Goal: Transaction & Acquisition: Book appointment/travel/reservation

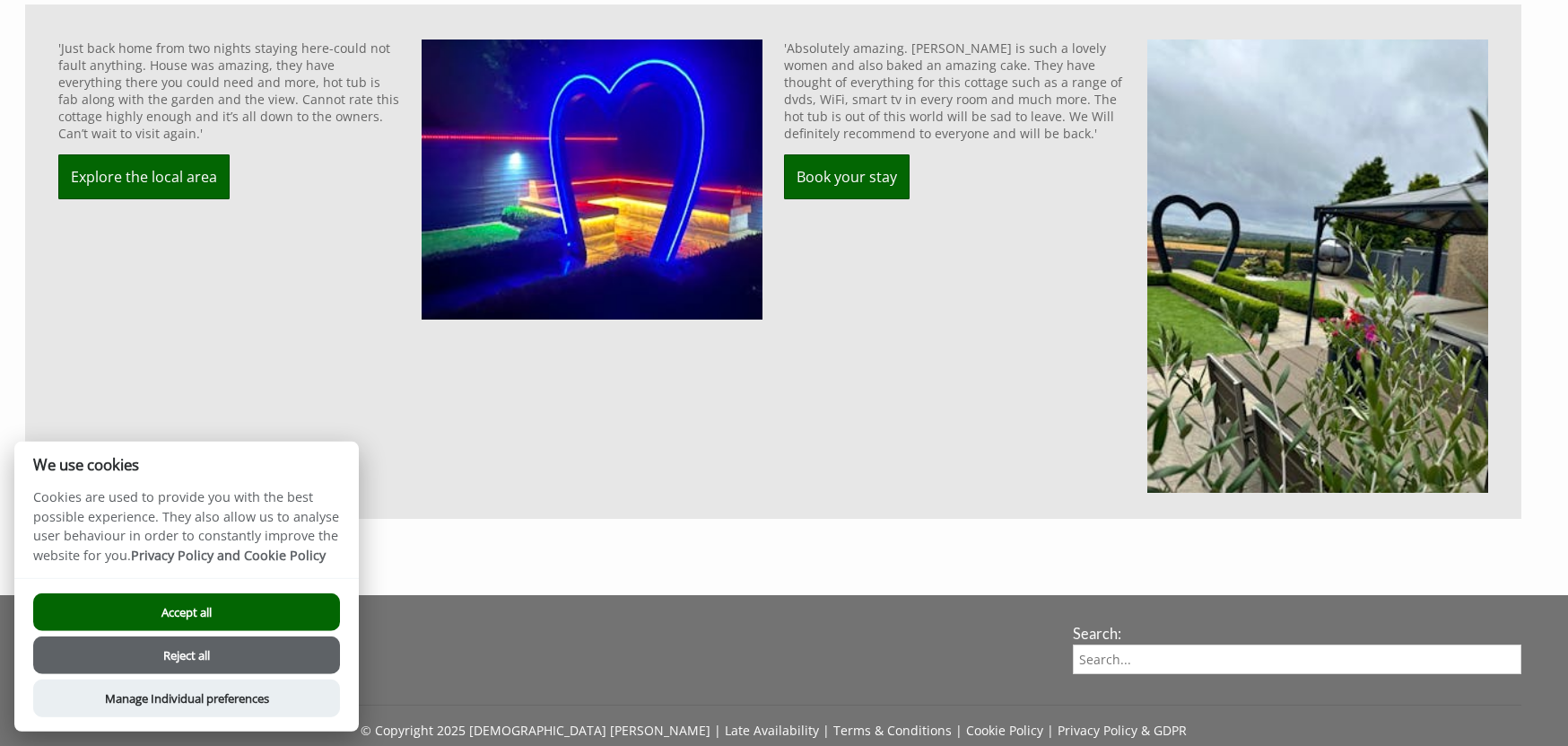
scroll to position [1505, 0]
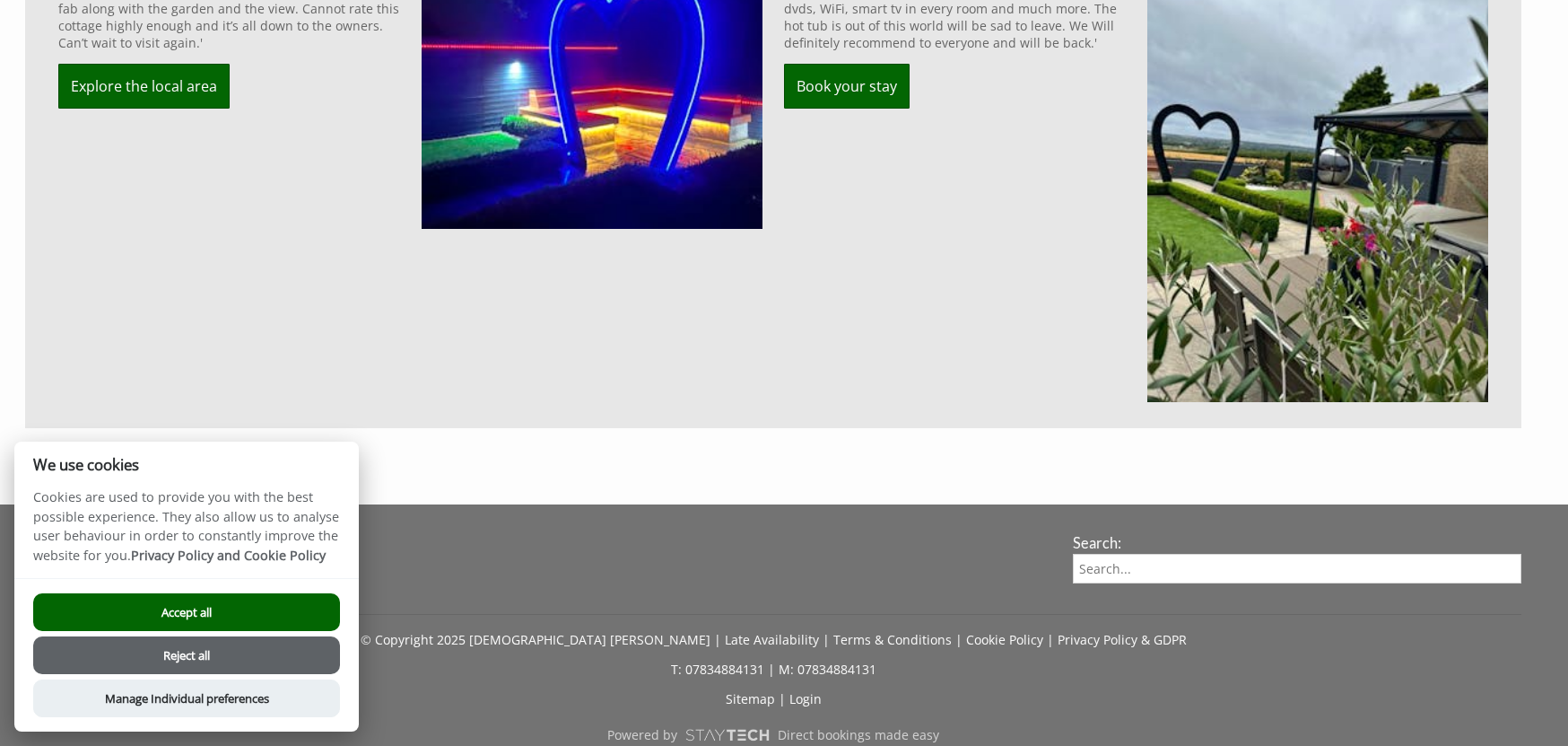
click at [273, 597] on button "Accept all" at bounding box center [186, 613] width 307 height 38
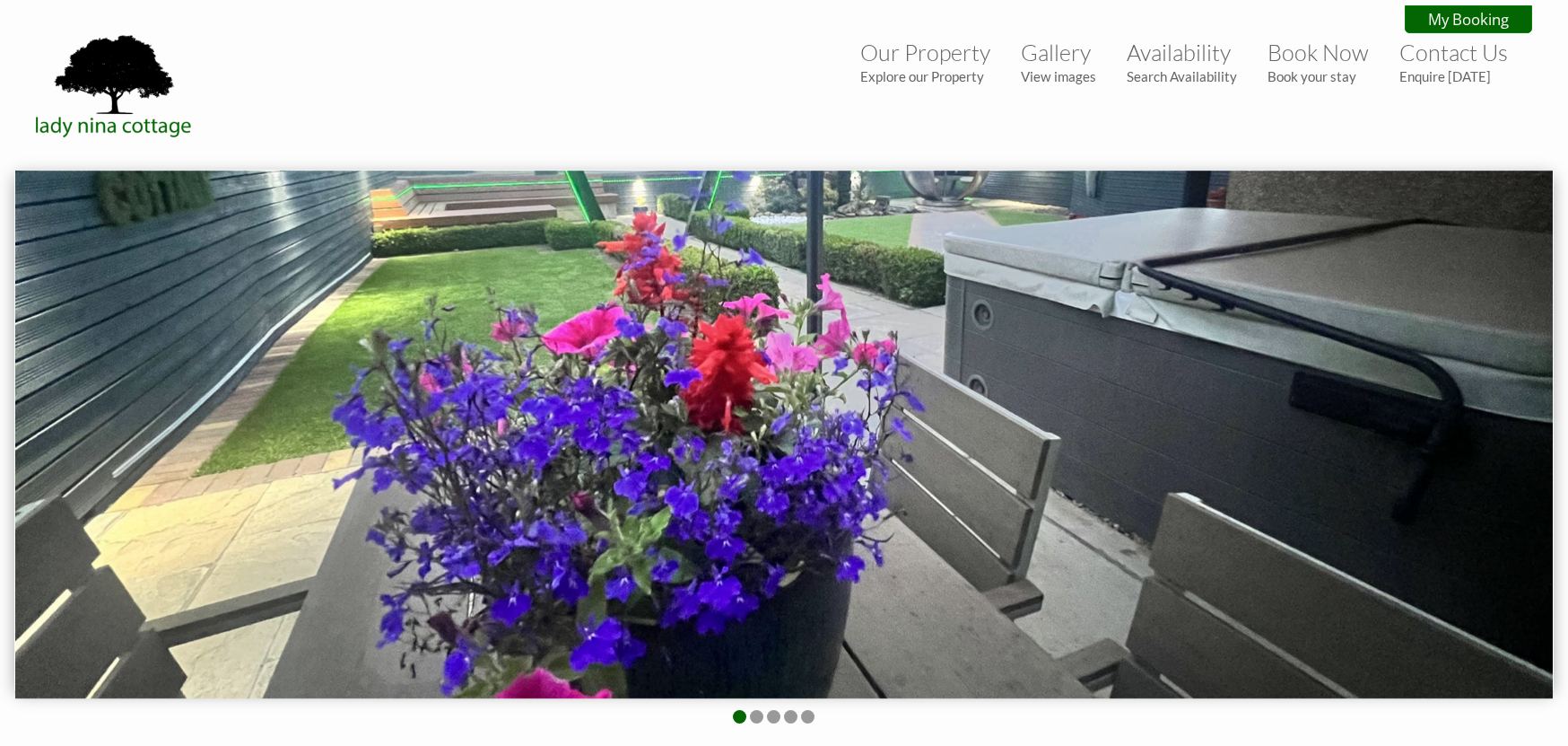
click at [571, 392] on img at bounding box center [784, 434] width 1537 height 528
click at [754, 716] on li at bounding box center [757, 717] width 14 height 14
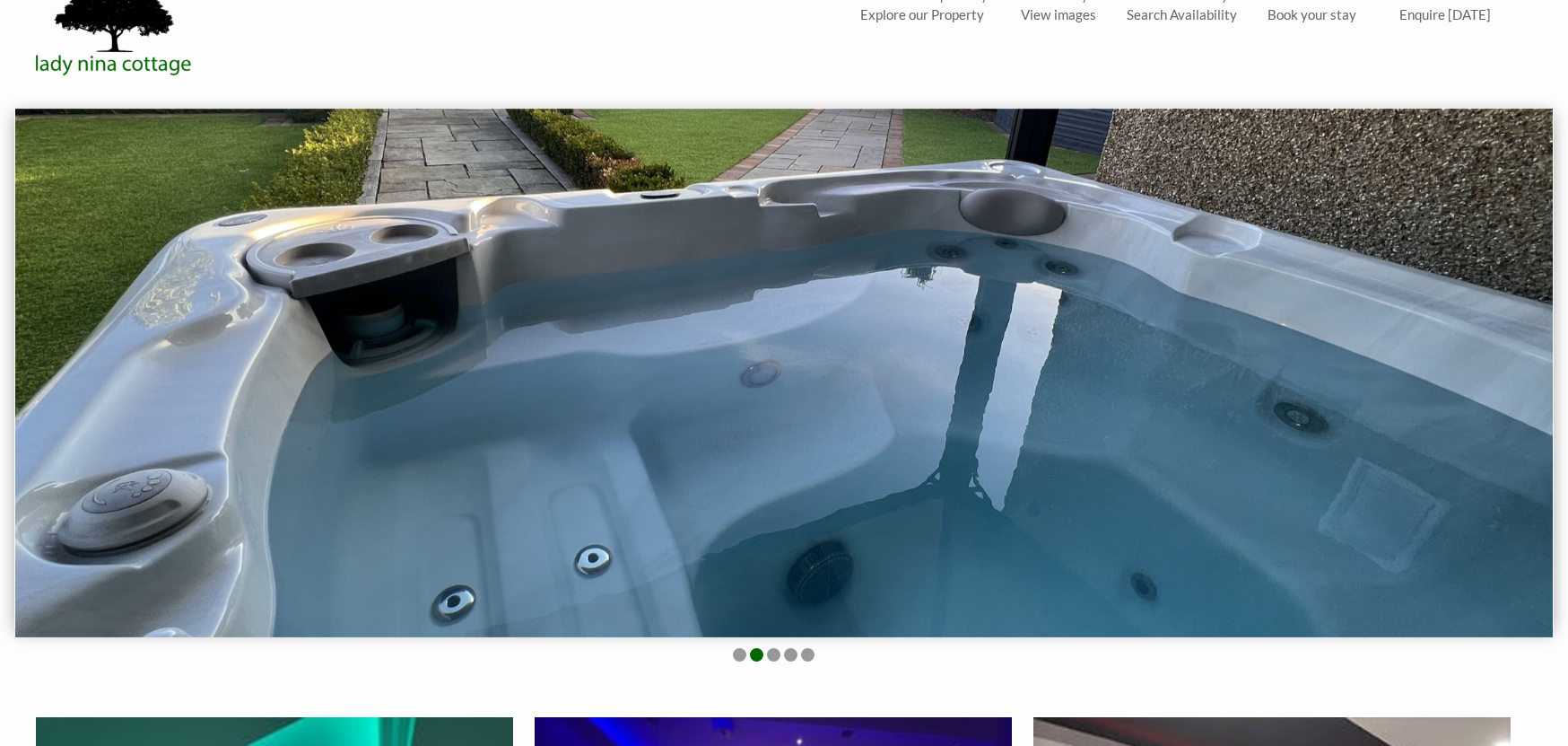
scroll to position [92, 0]
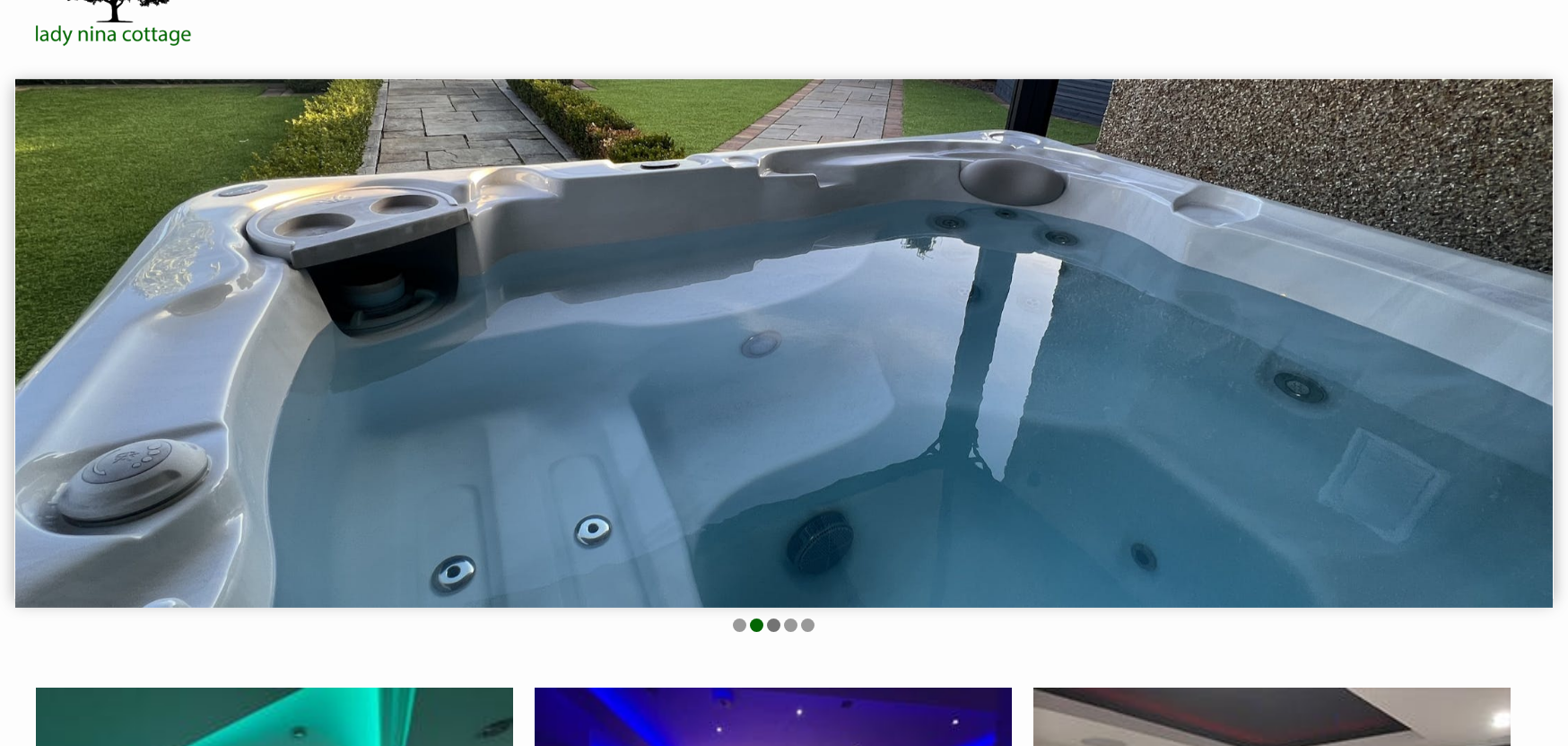
click at [773, 624] on li at bounding box center [774, 625] width 14 height 14
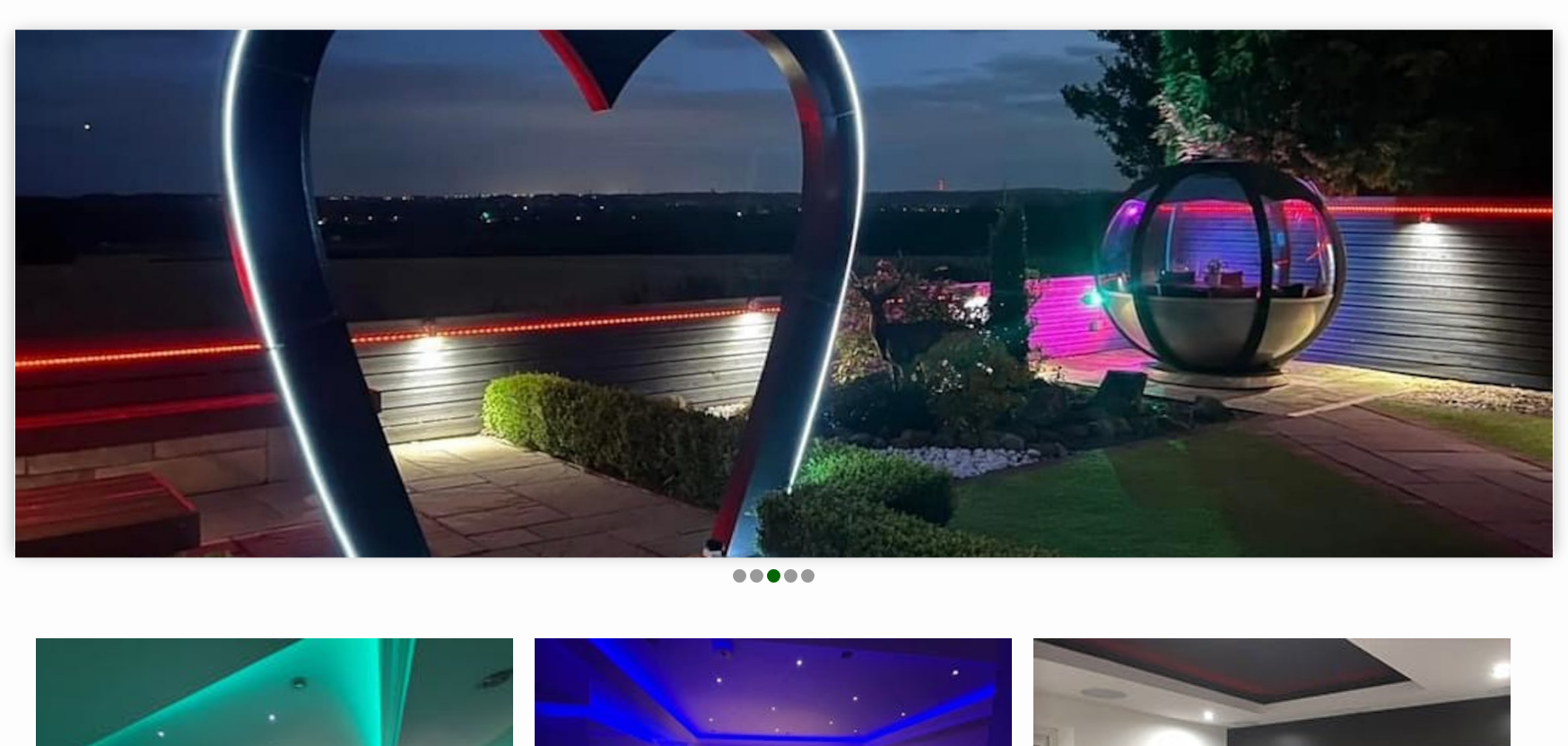
scroll to position [183, 0]
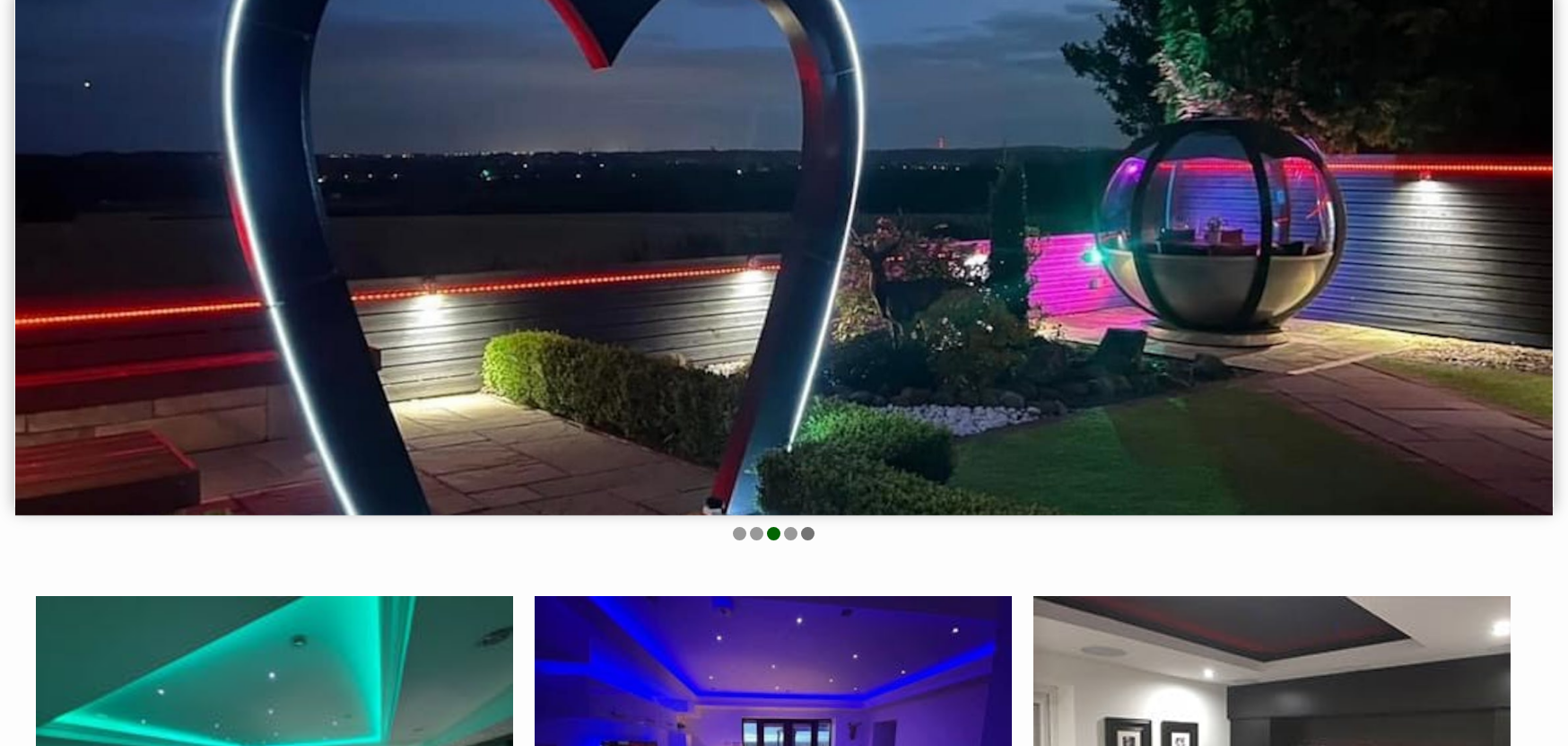
click at [801, 531] on li at bounding box center [808, 534] width 14 height 14
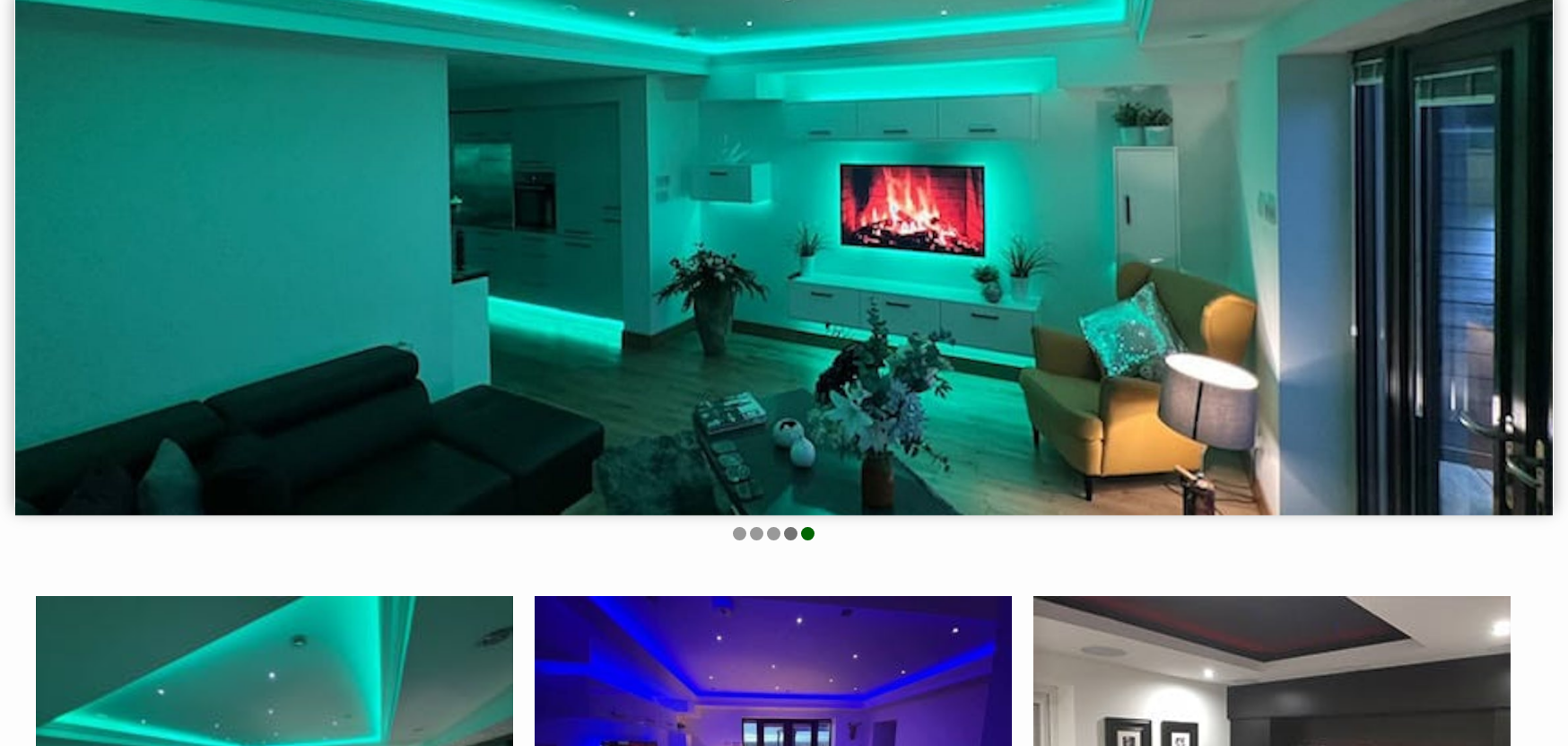
click at [786, 531] on li at bounding box center [790, 534] width 14 height 14
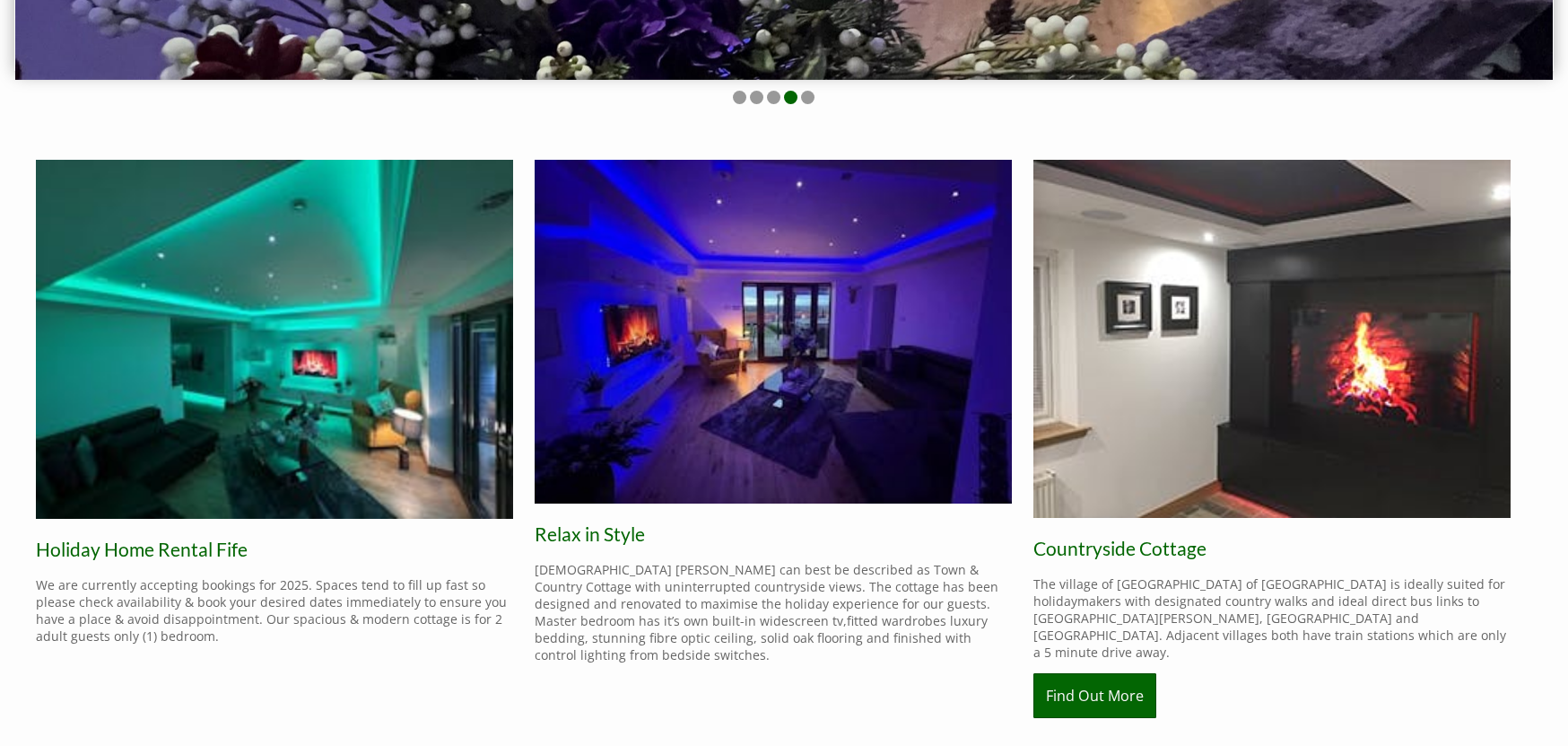
scroll to position [640, 0]
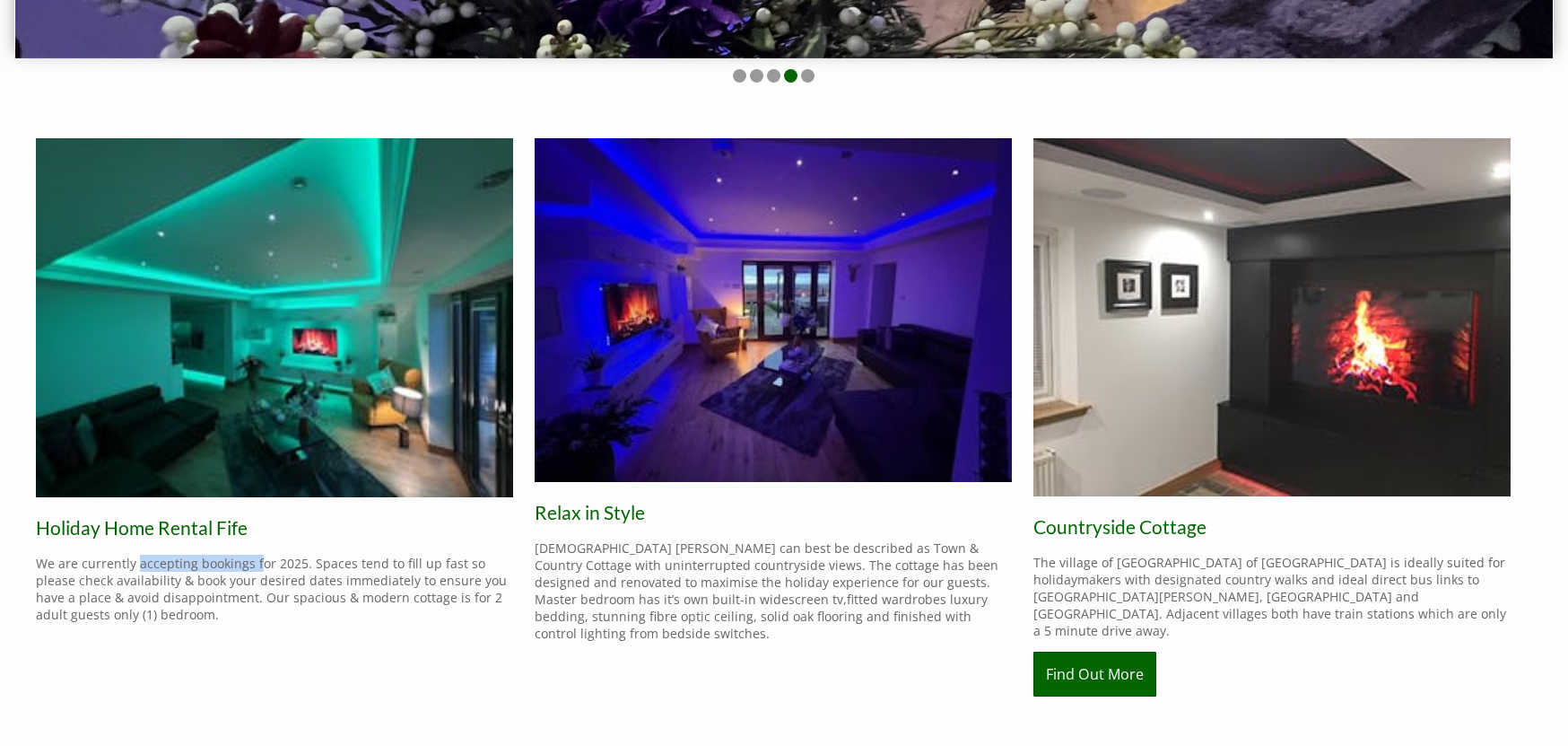
drag, startPoint x: 131, startPoint y: 558, endPoint x: 249, endPoint y: 557, distance: 118.0
click at [249, 557] on p "We are currently accepting bookings for 2025. Spaces tend to fill up fast so pl…" at bounding box center [274, 589] width 477 height 68
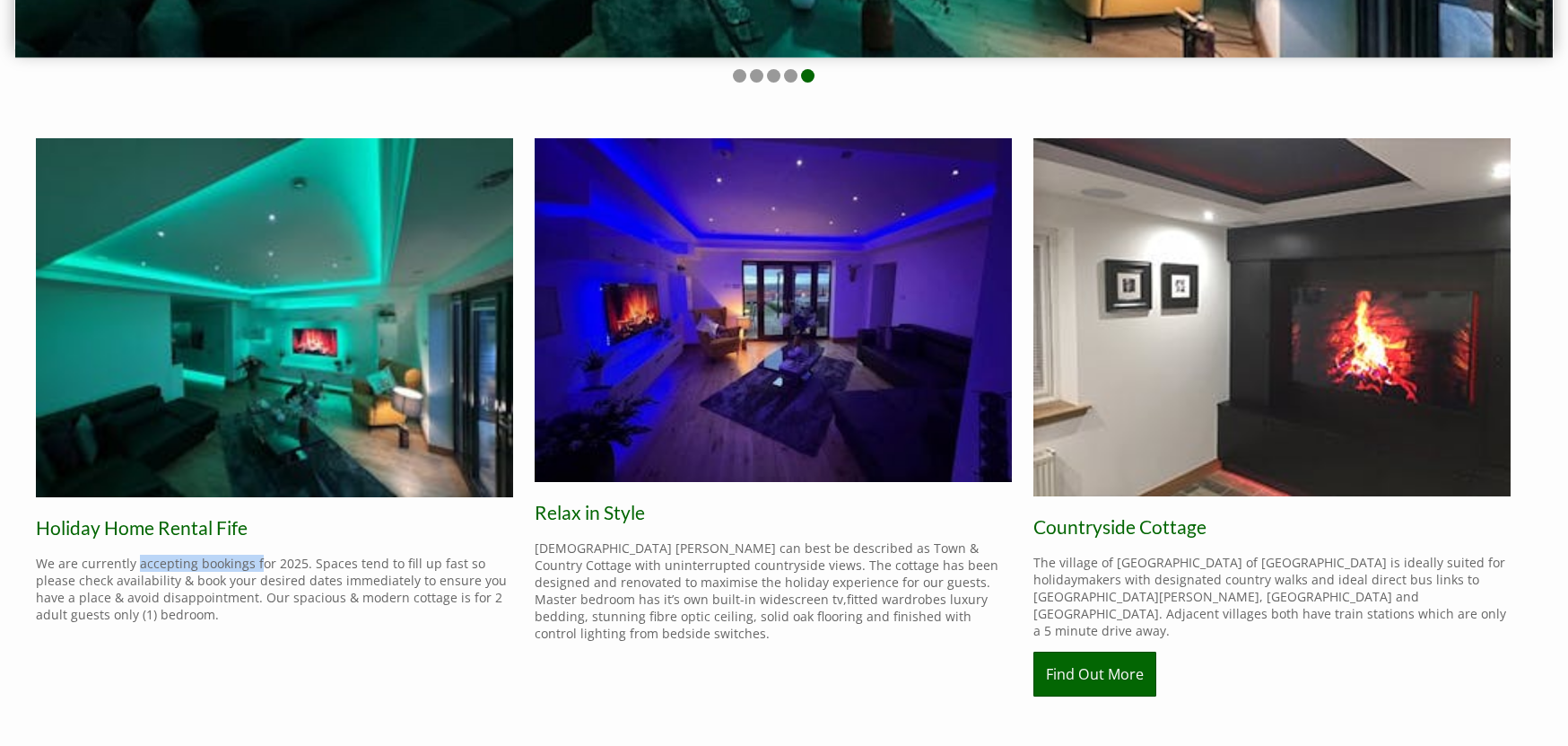
click at [769, 357] on img at bounding box center [773, 310] width 477 height 344
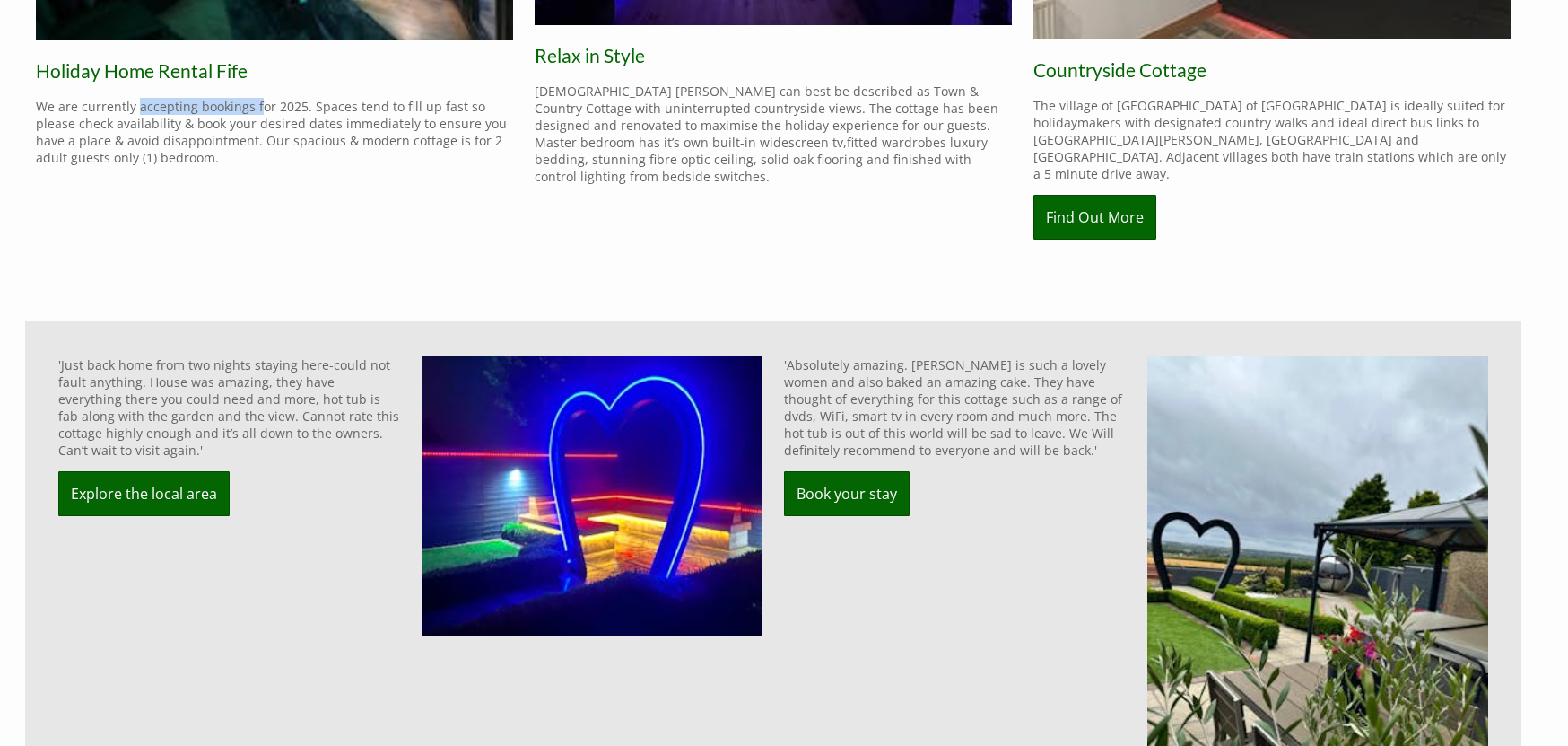
scroll to position [1099, 0]
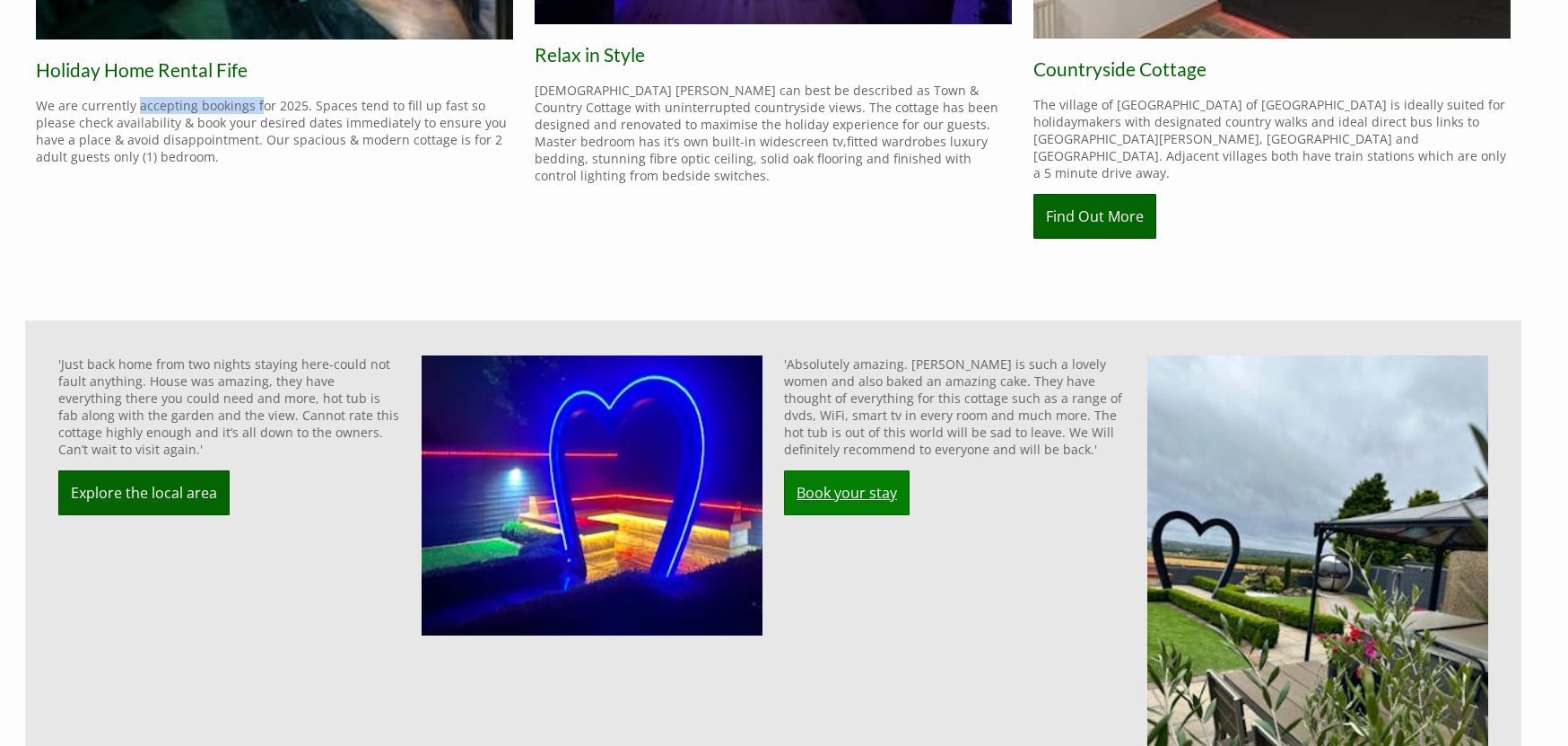
click at [847, 470] on link "Book your stay" at bounding box center [846, 492] width 125 height 45
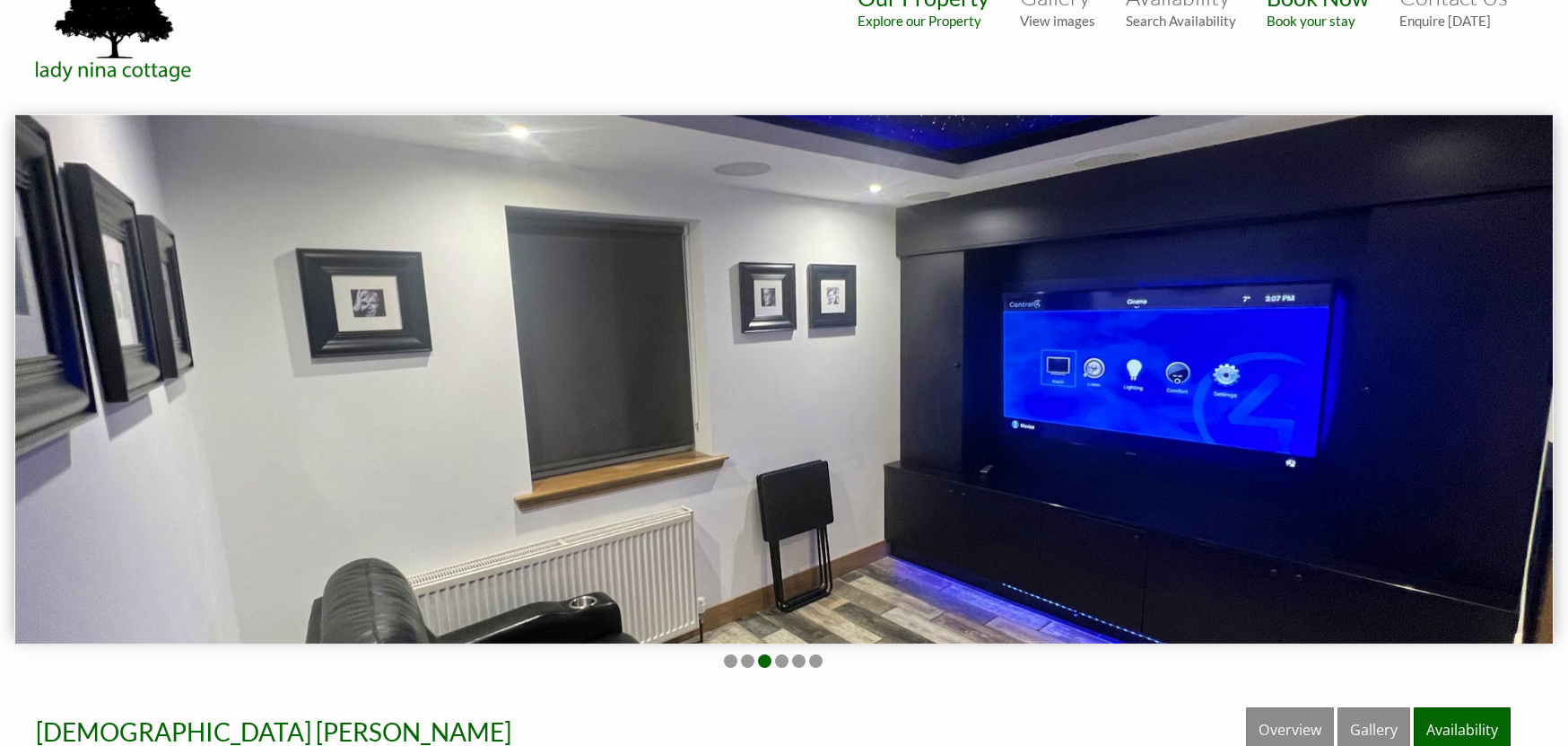
scroll to position [92, 0]
